Goal: Find specific page/section

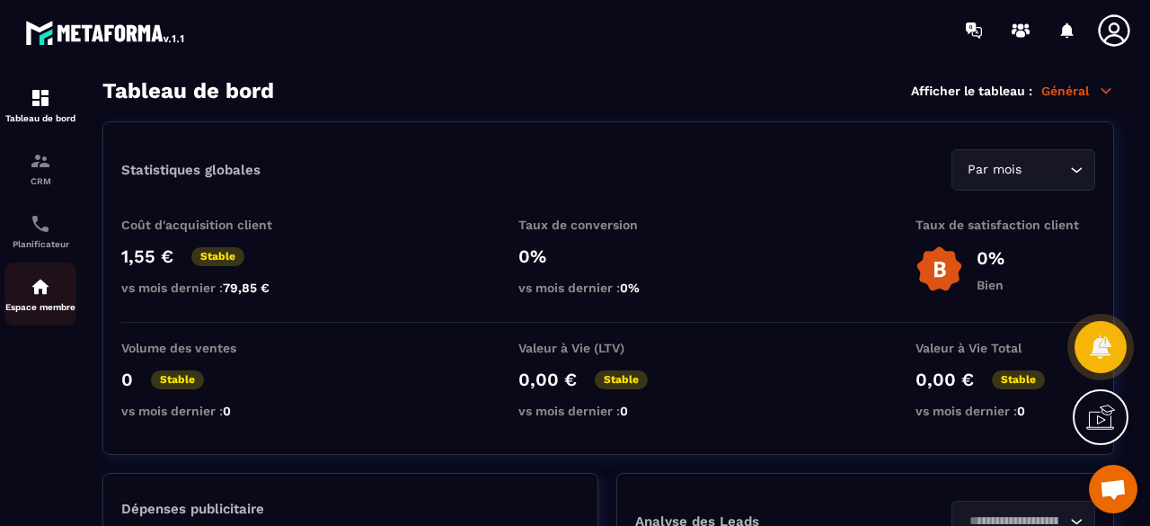
click at [32, 297] on img at bounding box center [41, 287] width 22 height 22
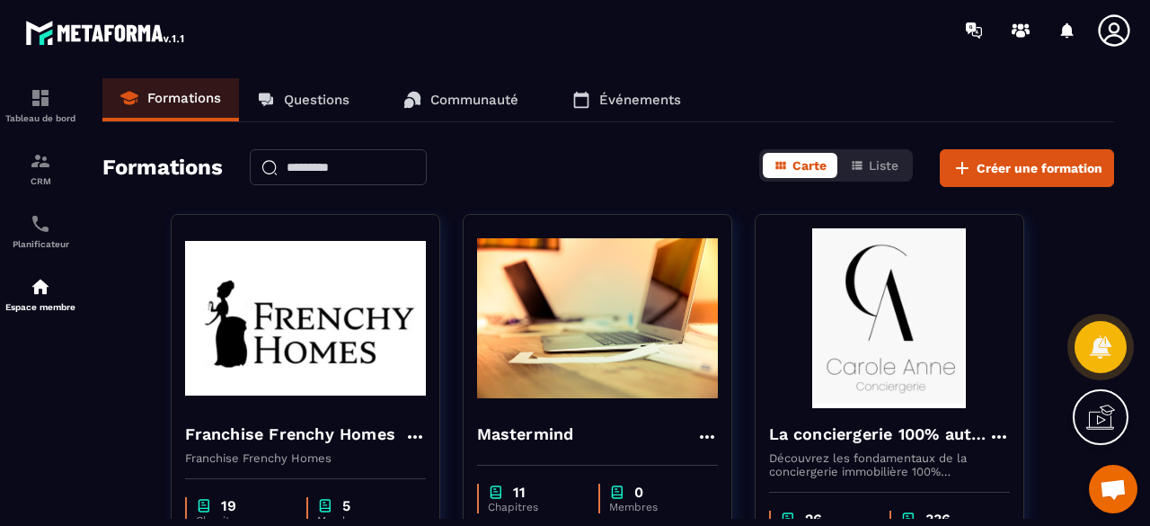
click at [312, 112] on link "Questions" at bounding box center [303, 99] width 128 height 43
